Goal: Use online tool/utility: Utilize a website feature to perform a specific function

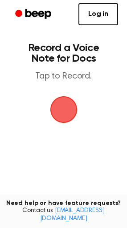
click at [62, 112] on span "button" at bounding box center [63, 109] width 25 height 25
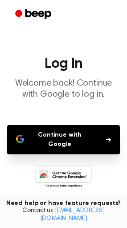
click at [82, 134] on button "Continue with Google" at bounding box center [63, 139] width 112 height 29
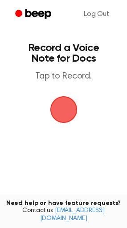
click at [66, 111] on span "button" at bounding box center [63, 109] width 25 height 25
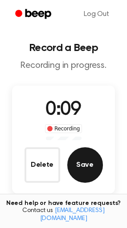
click at [86, 170] on button "Save" at bounding box center [85, 166] width 36 height 36
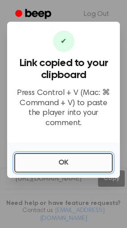
click at [50, 156] on button "OK" at bounding box center [63, 163] width 98 height 20
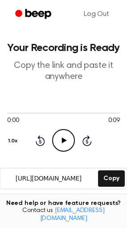
scroll to position [78, 0]
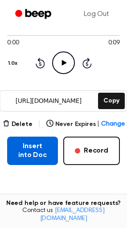
click at [29, 146] on button "Insert into Doc" at bounding box center [32, 151] width 51 height 28
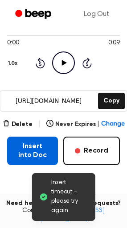
click at [30, 154] on button "Insert into Doc" at bounding box center [32, 151] width 51 height 28
click at [32, 152] on button "Insert into Doc" at bounding box center [32, 151] width 51 height 28
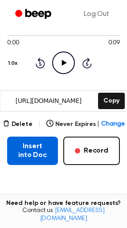
click at [47, 152] on button "Insert into Doc" at bounding box center [32, 151] width 51 height 28
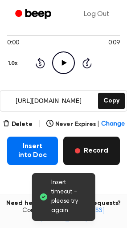
click at [87, 150] on button "Record" at bounding box center [91, 151] width 56 height 28
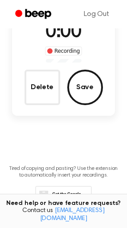
scroll to position [28, 0]
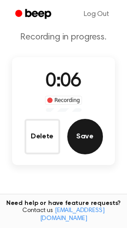
click at [87, 150] on button "Save" at bounding box center [85, 137] width 36 height 36
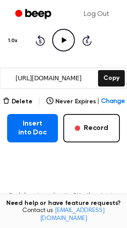
scroll to position [104, 0]
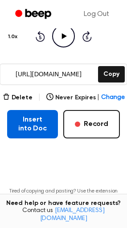
click at [34, 116] on button "Insert into Doc" at bounding box center [32, 124] width 51 height 28
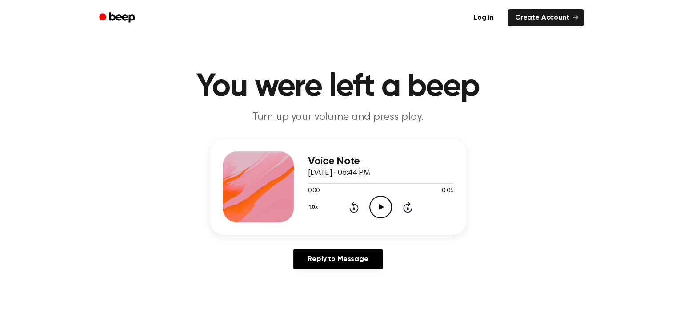
click at [382, 208] on icon "Play Audio" at bounding box center [380, 207] width 23 height 23
